Goal: Information Seeking & Learning: Learn about a topic

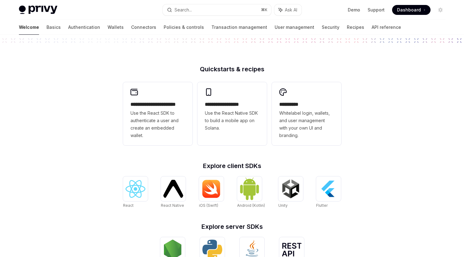
scroll to position [20, 0]
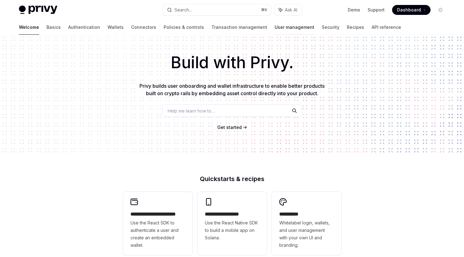
click at [275, 29] on link "User management" at bounding box center [295, 27] width 40 height 15
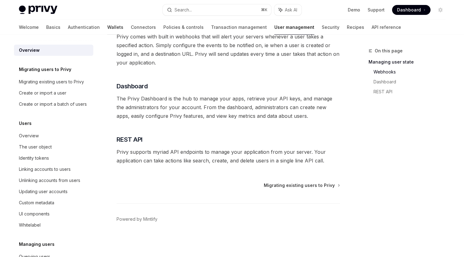
click at [107, 29] on link "Wallets" at bounding box center [115, 27] width 16 height 15
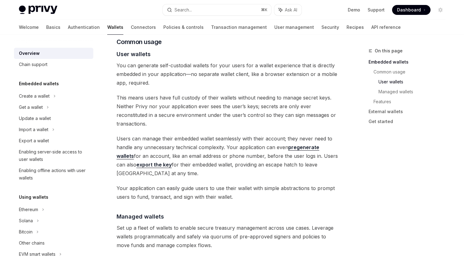
scroll to position [375, 0]
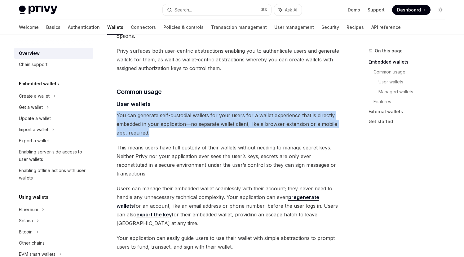
drag, startPoint x: 165, startPoint y: 122, endPoint x: 113, endPoint y: 104, distance: 55.7
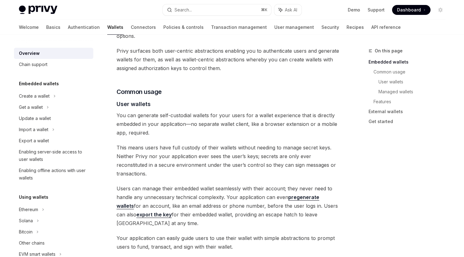
click at [170, 125] on span "You can generate self-custodial wallets for your users for a wallet experience …" at bounding box center [227, 124] width 223 height 26
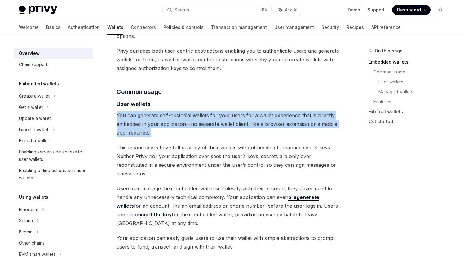
drag, startPoint x: 170, startPoint y: 125, endPoint x: 118, endPoint y: 108, distance: 54.7
click at [118, 111] on span "You can generate self-custodial wallets for your users for a wallet experience …" at bounding box center [227, 124] width 223 height 26
click at [153, 133] on div "Privy builds wallet infrastructure that empowers users and applications to tran…" at bounding box center [227, 252] width 223 height 1098
drag, startPoint x: 155, startPoint y: 123, endPoint x: 116, endPoint y: 103, distance: 44.1
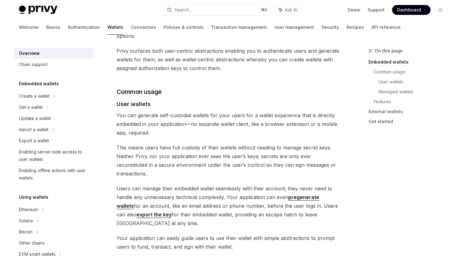
click at [174, 120] on span "You can generate self-custodial wallets for your users for a wallet experience …" at bounding box center [227, 124] width 223 height 26
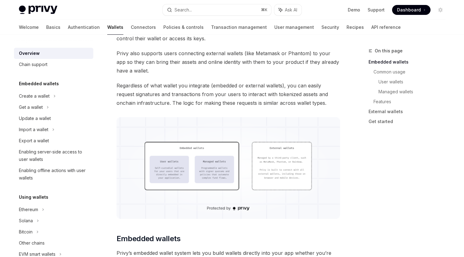
scroll to position [0, 0]
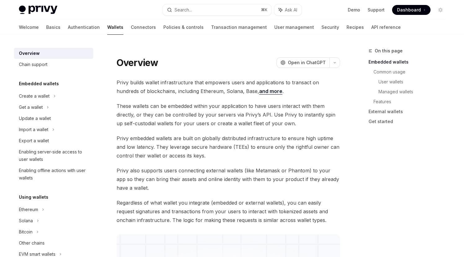
click at [407, 9] on span "Dashboard" at bounding box center [409, 10] width 24 height 6
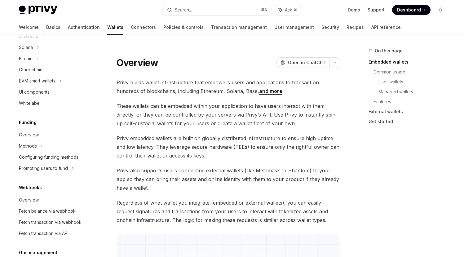
scroll to position [201, 0]
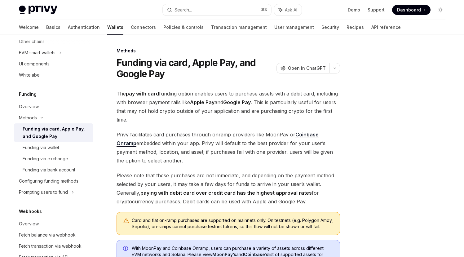
click at [174, 83] on div "Methods Funding via card, Apple Pay, and Google Pay OpenAI Open in ChatGPT Open…" at bounding box center [170, 229] width 342 height 364
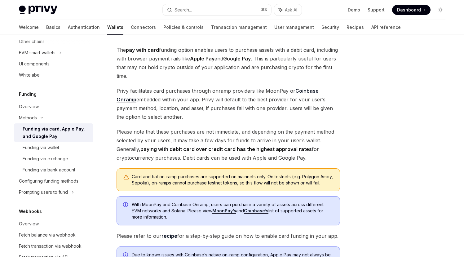
scroll to position [160, 0]
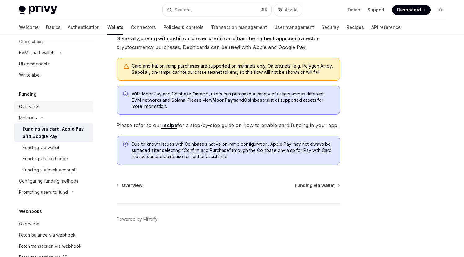
click at [64, 109] on div "Overview" at bounding box center [54, 106] width 71 height 7
type textarea "*"
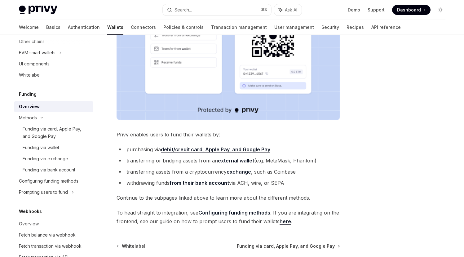
scroll to position [229, 0]
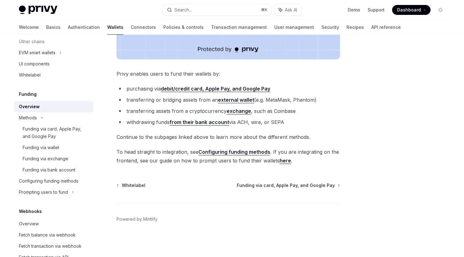
click at [287, 127] on div "Privy makes it easy for your users to fund their wallets with a variety of asse…" at bounding box center [227, 7] width 223 height 316
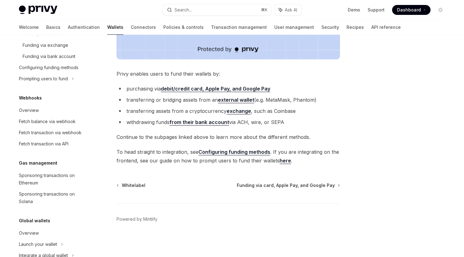
scroll to position [331, 0]
